Goal: Communication & Community: Ask a question

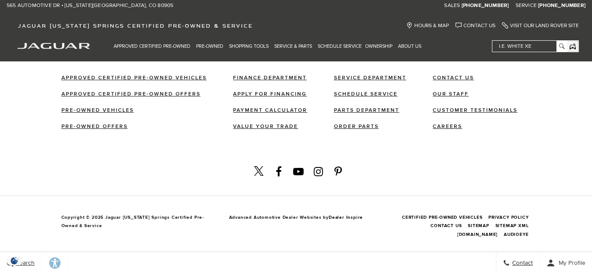
scroll to position [409, 0]
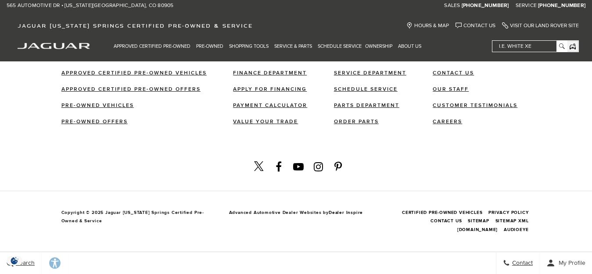
click at [263, 154] on div "View Twitter View Facebook View Youtube-play View Instagram View Pinterest-p" at bounding box center [296, 154] width 322 height 40
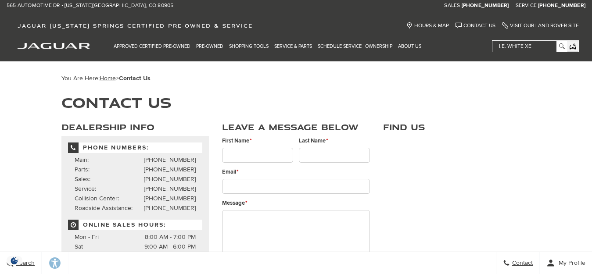
type input "[PERSON_NAME]"
type input "[EMAIL_ADDRESS][DOMAIN_NAME]"
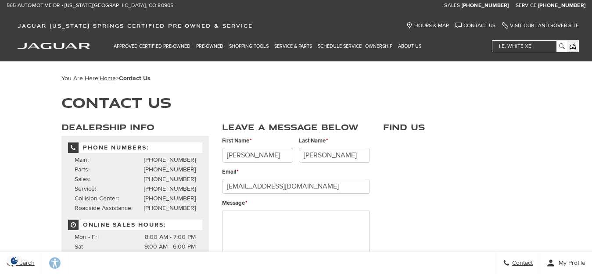
click at [266, 227] on textarea "Message *" at bounding box center [296, 236] width 148 height 53
click at [258, 236] on textarea "Message *" at bounding box center [296, 236] width 148 height 53
paste textarea "Lo, Ipsu dol sit ametc adip! E se doeiusm te incid ut lab etdol ma aliquaenim a…"
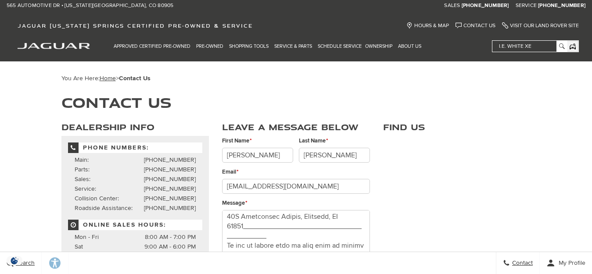
scroll to position [176, 0]
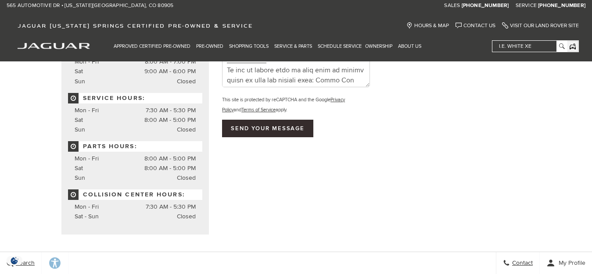
type textarea "Lo, Ipsu dol sit ametc adip! E se doeiusm te incid ut lab etdol ma aliquaenim a…"
click at [276, 123] on input "Send your message" at bounding box center [267, 129] width 91 height 18
